Goal: Transaction & Acquisition: Purchase product/service

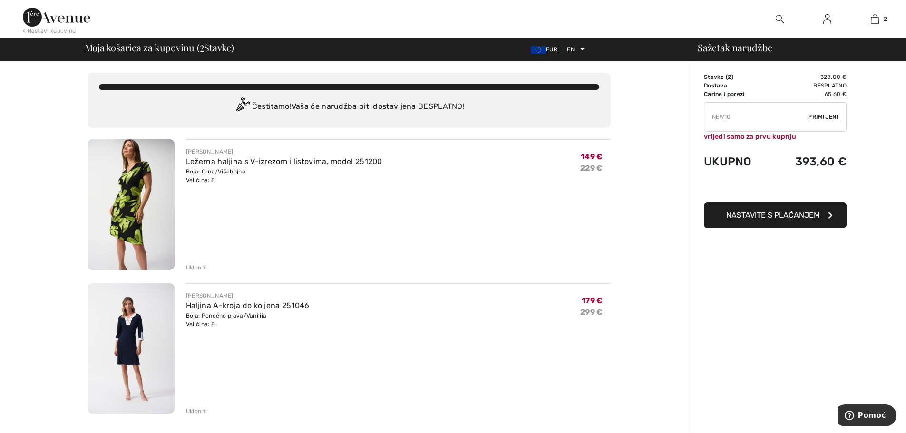
click at [118, 205] on img at bounding box center [130, 204] width 87 height 131
click at [191, 264] on font "Ukloniti" at bounding box center [196, 267] width 21 height 7
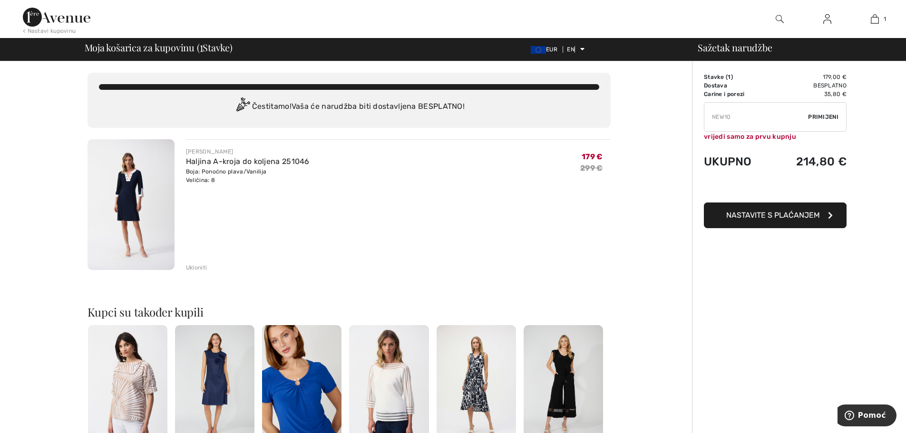
click at [199, 270] on font "Ukloniti" at bounding box center [196, 267] width 21 height 7
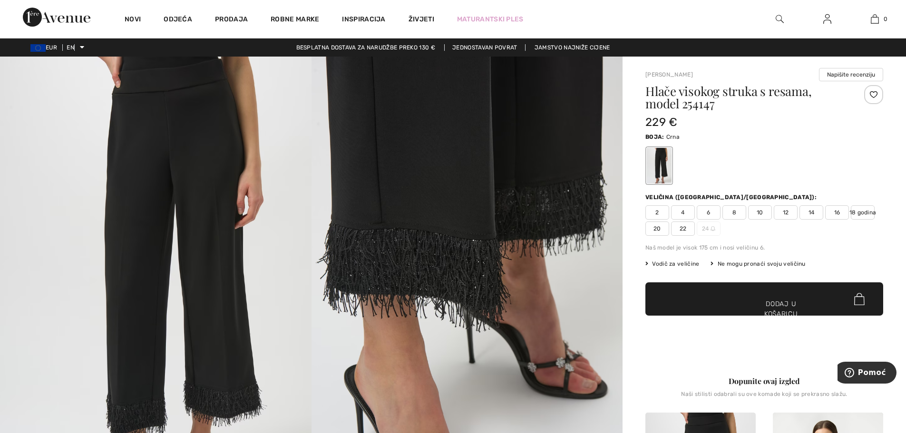
click at [733, 209] on font "8" at bounding box center [734, 212] width 4 height 7
click at [770, 297] on span "✔ Dodano u košaricu Dodaj u košaricu" at bounding box center [764, 298] width 238 height 33
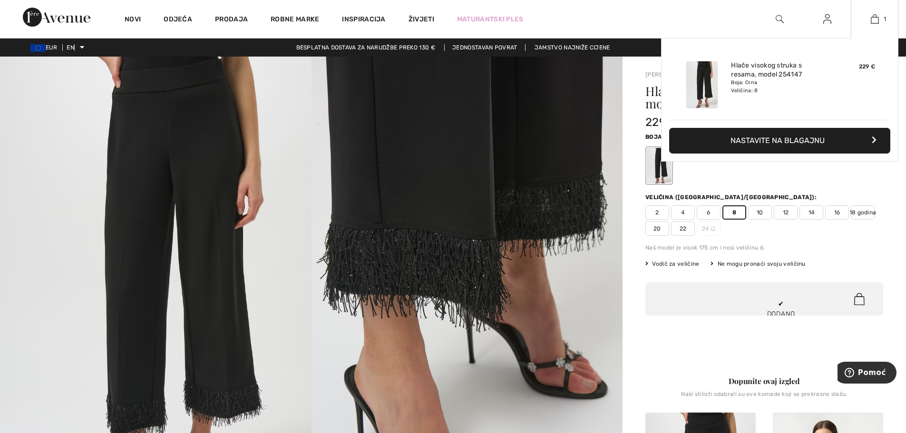
click at [824, 145] on button "Nastavite na blagajnu" at bounding box center [779, 141] width 221 height 26
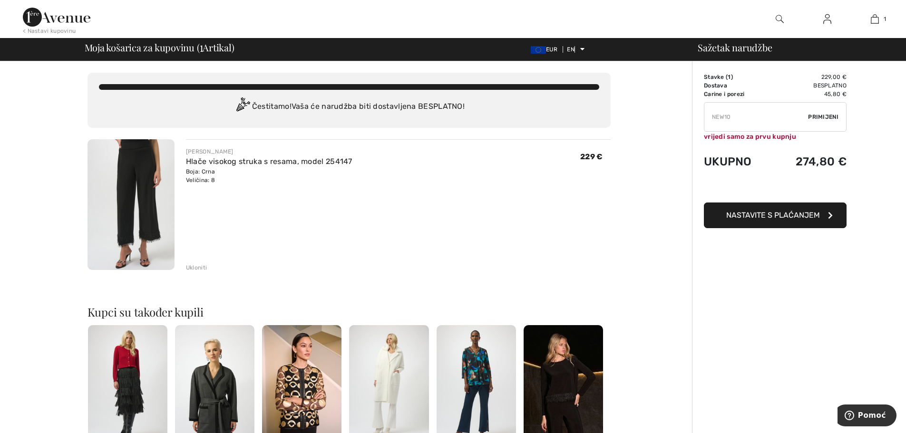
click at [828, 116] on font "Primijeni" at bounding box center [823, 117] width 30 height 7
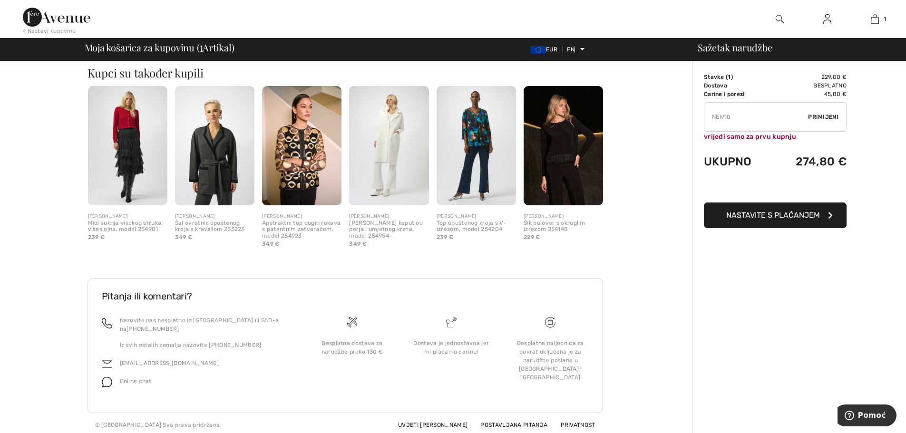
scroll to position [243, 0]
